Goal: Transaction & Acquisition: Obtain resource

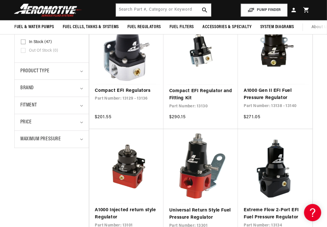
scroll to position [115, 0]
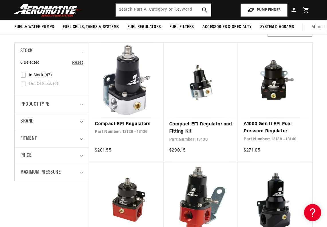
click at [125, 120] on link "Compact EFI Regulators" at bounding box center [126, 123] width 63 height 7
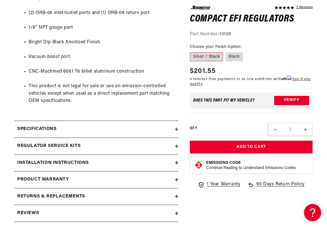
scroll to position [372, 0]
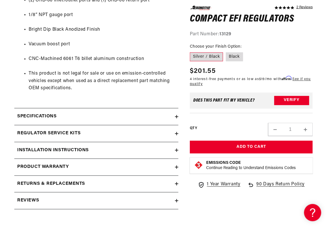
click at [83, 151] on h2 "Installation Instructions" at bounding box center [53, 150] width 72 height 7
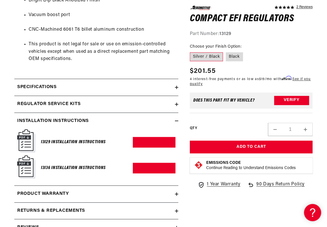
scroll to position [430, 0]
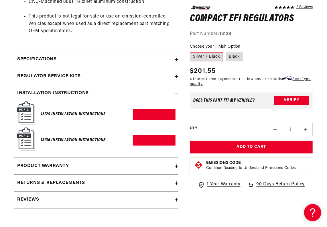
click at [26, 117] on img at bounding box center [26, 112] width 18 height 23
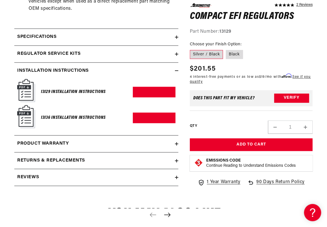
scroll to position [458, 0]
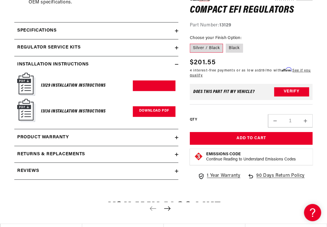
click at [146, 115] on link "Download PDF" at bounding box center [154, 111] width 43 height 11
